Goal: Use online tool/utility: Utilize a website feature to perform a specific function

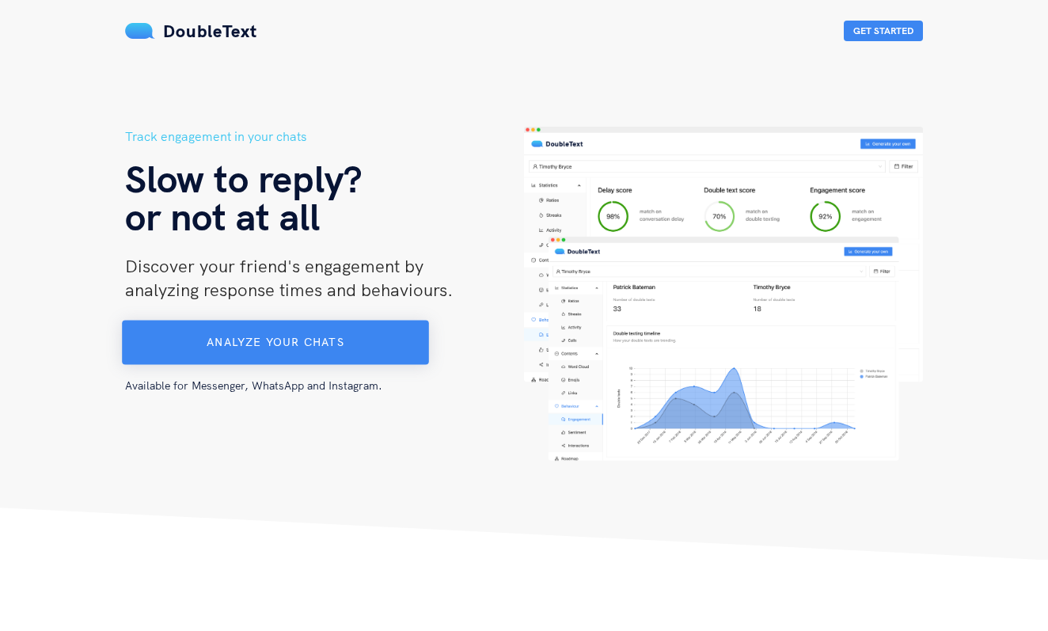
click at [416, 351] on button "Analyze your chats" at bounding box center [275, 343] width 307 height 44
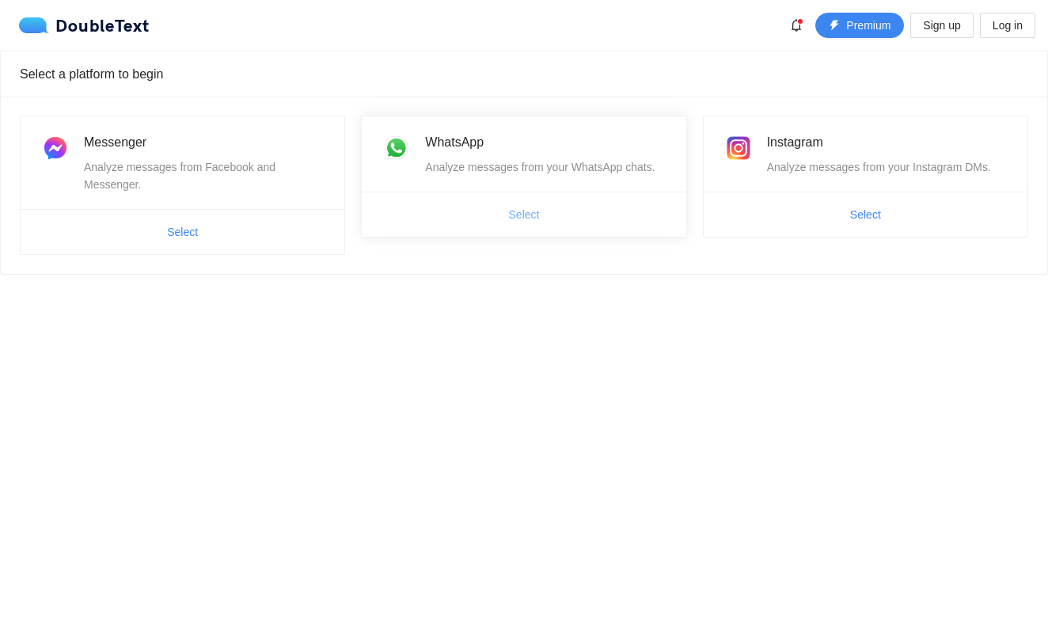
click at [523, 218] on span "Select" at bounding box center [524, 214] width 31 height 17
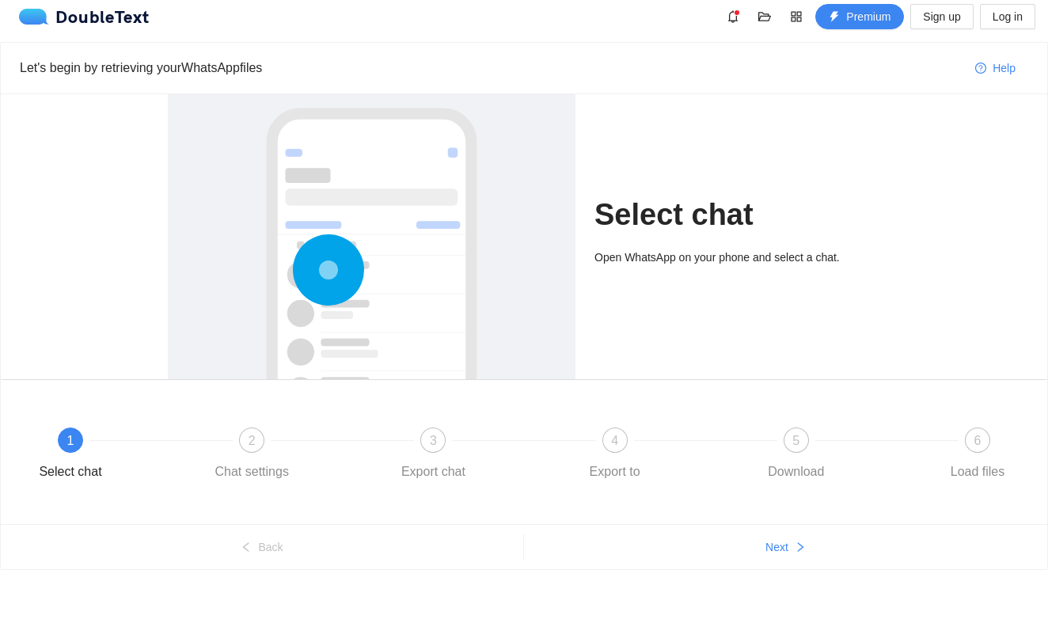
scroll to position [9, 0]
click at [788, 544] on span "Next" at bounding box center [776, 546] width 23 height 17
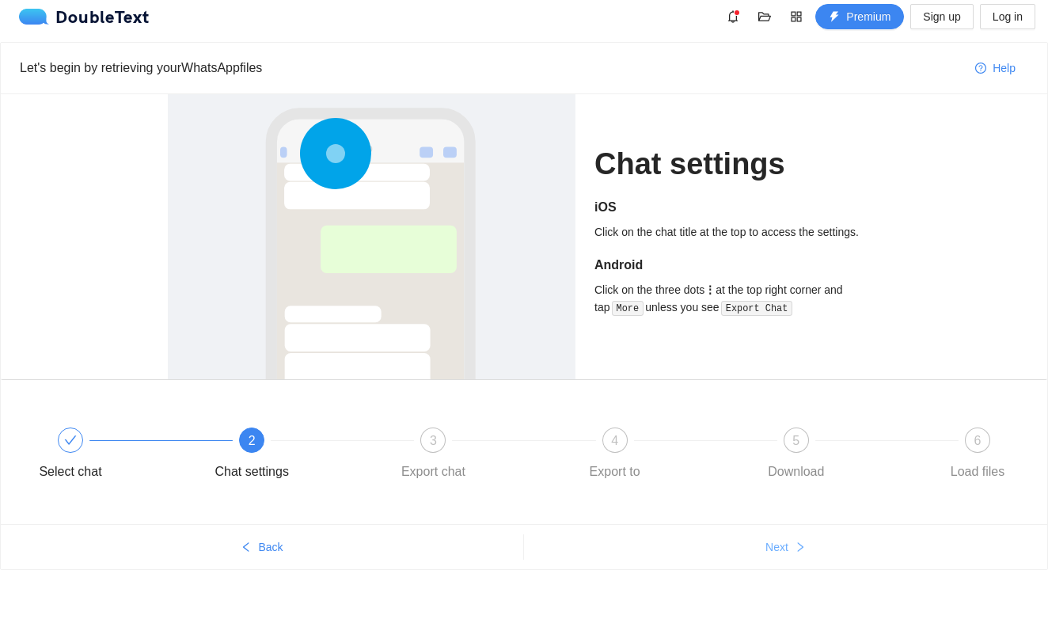
click at [788, 544] on span "Next" at bounding box center [776, 546] width 23 height 17
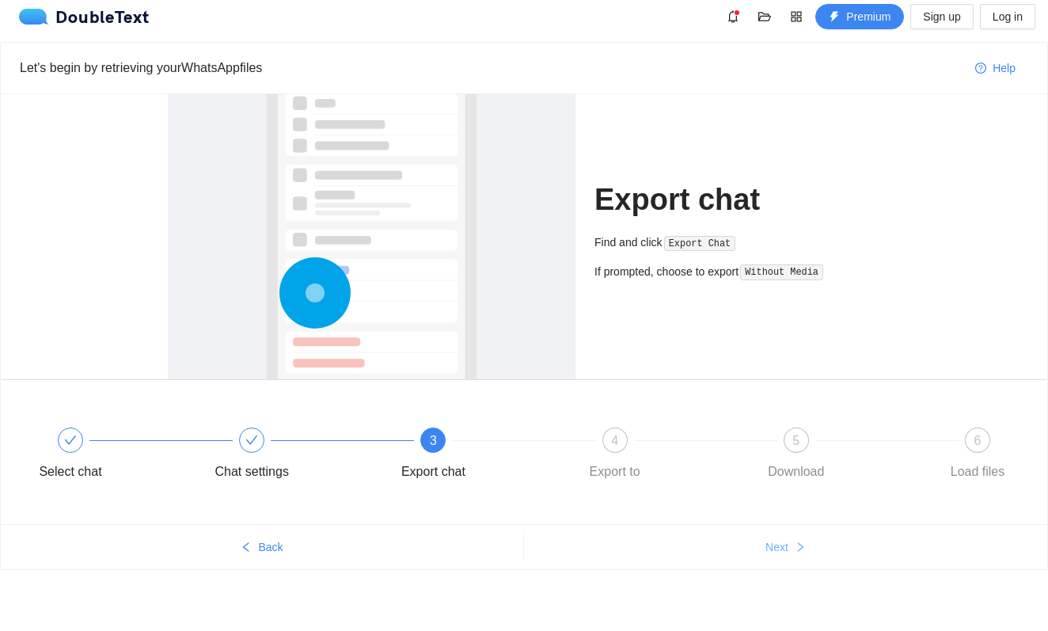
click at [788, 544] on span "Next" at bounding box center [776, 546] width 23 height 17
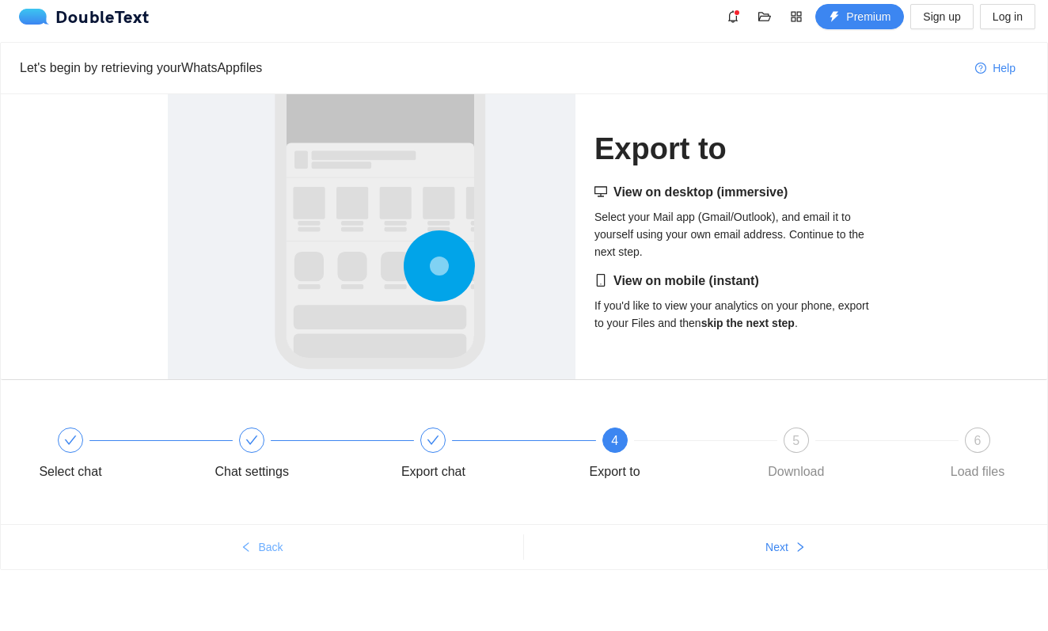
click at [262, 548] on span "Back" at bounding box center [270, 546] width 25 height 17
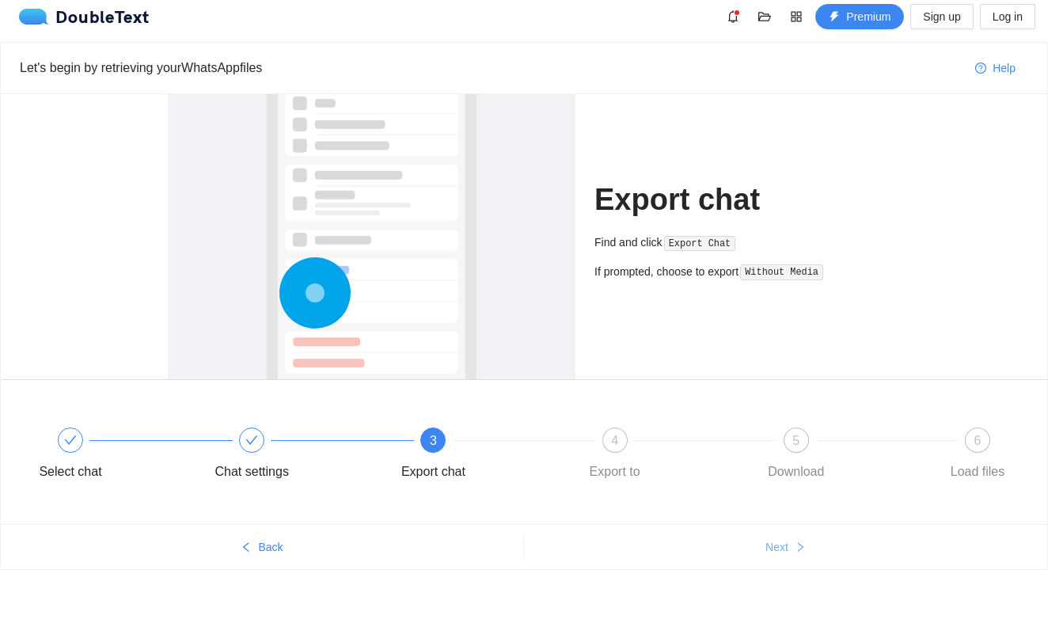
click at [793, 547] on button "Next" at bounding box center [785, 546] width 523 height 25
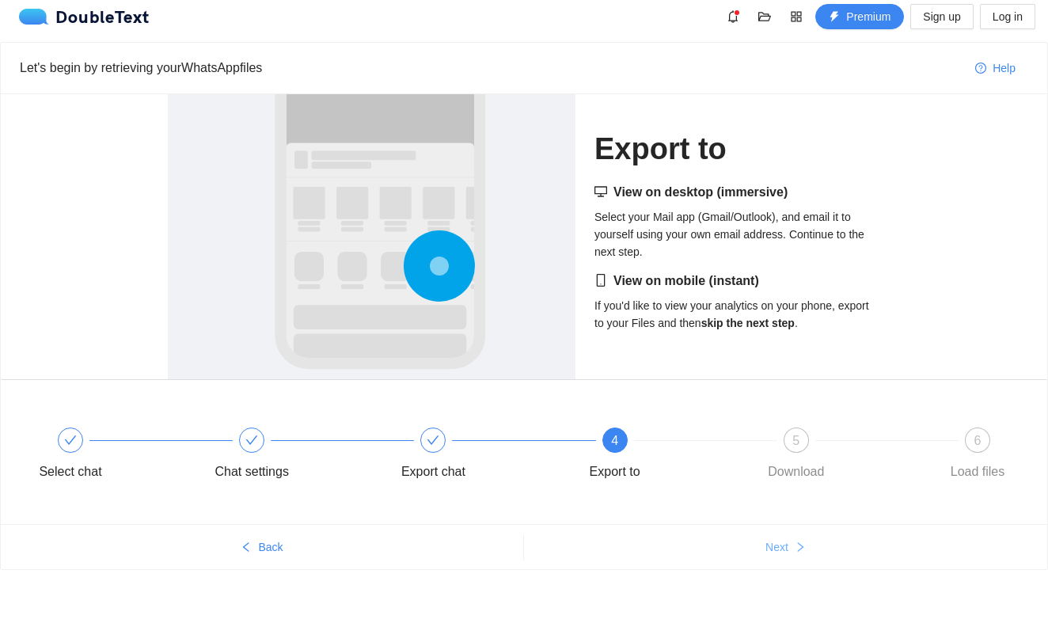
click at [793, 547] on button "Next" at bounding box center [785, 546] width 523 height 25
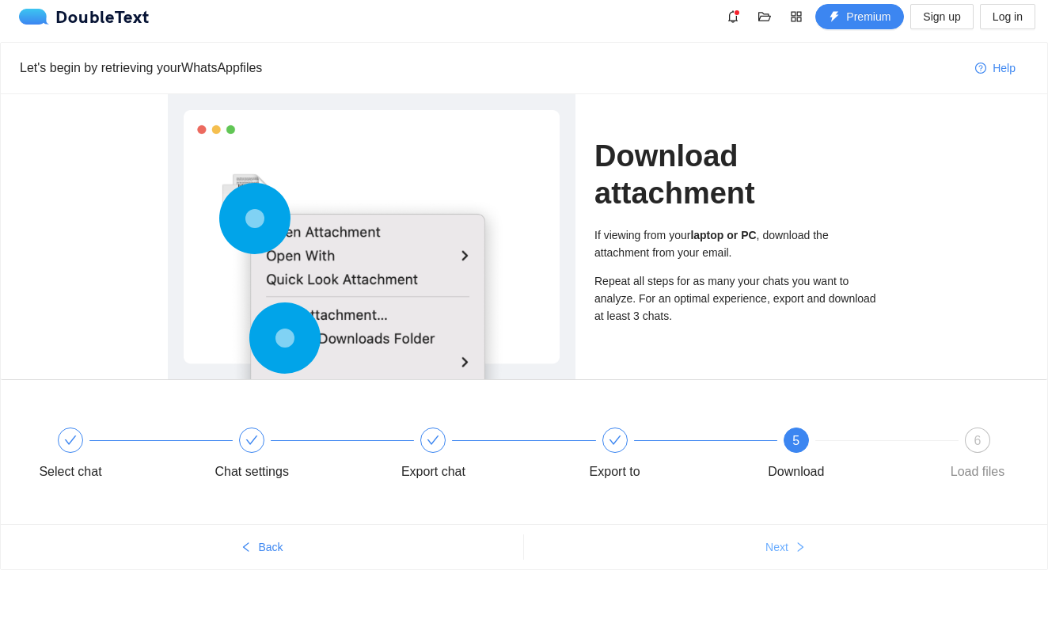
click at [793, 547] on button "Next" at bounding box center [785, 546] width 523 height 25
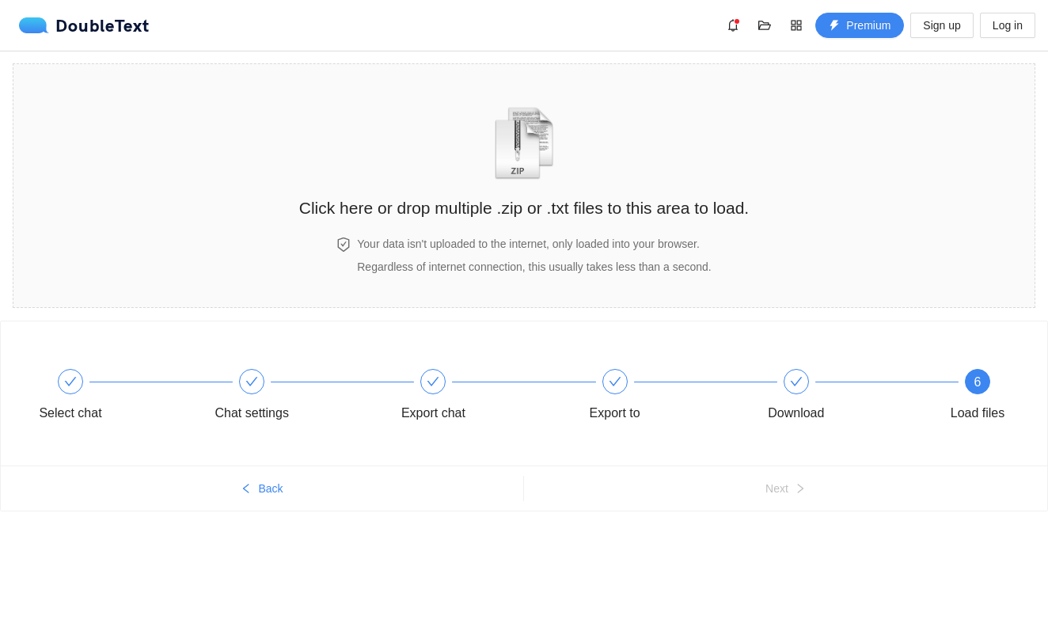
scroll to position [0, 0]
click at [798, 369] on div at bounding box center [796, 381] width 25 height 25
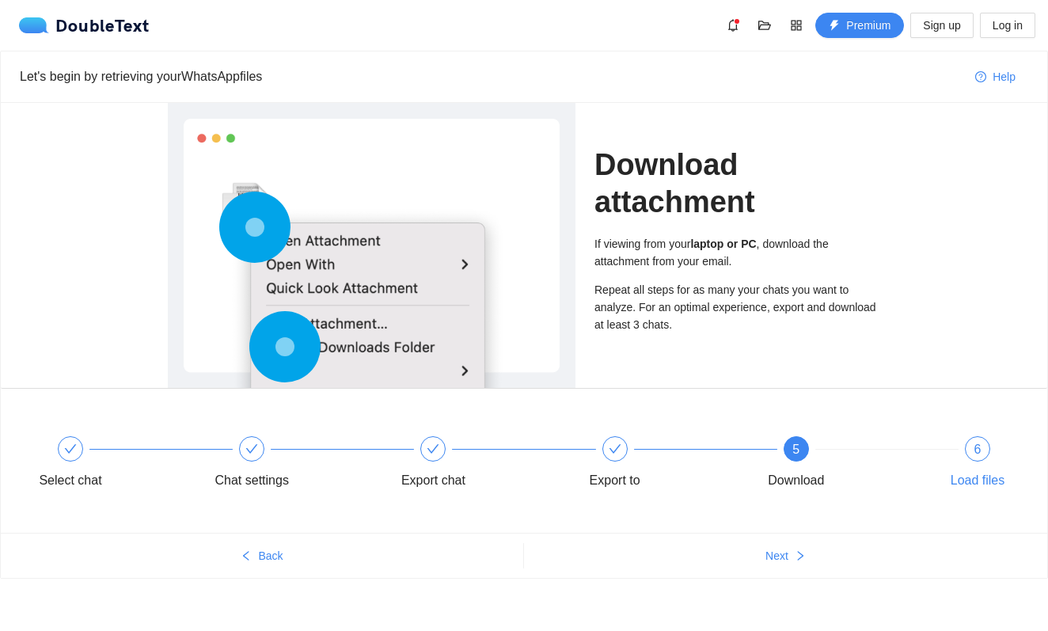
click at [964, 437] on div "6 Load files" at bounding box center [978, 464] width 92 height 57
